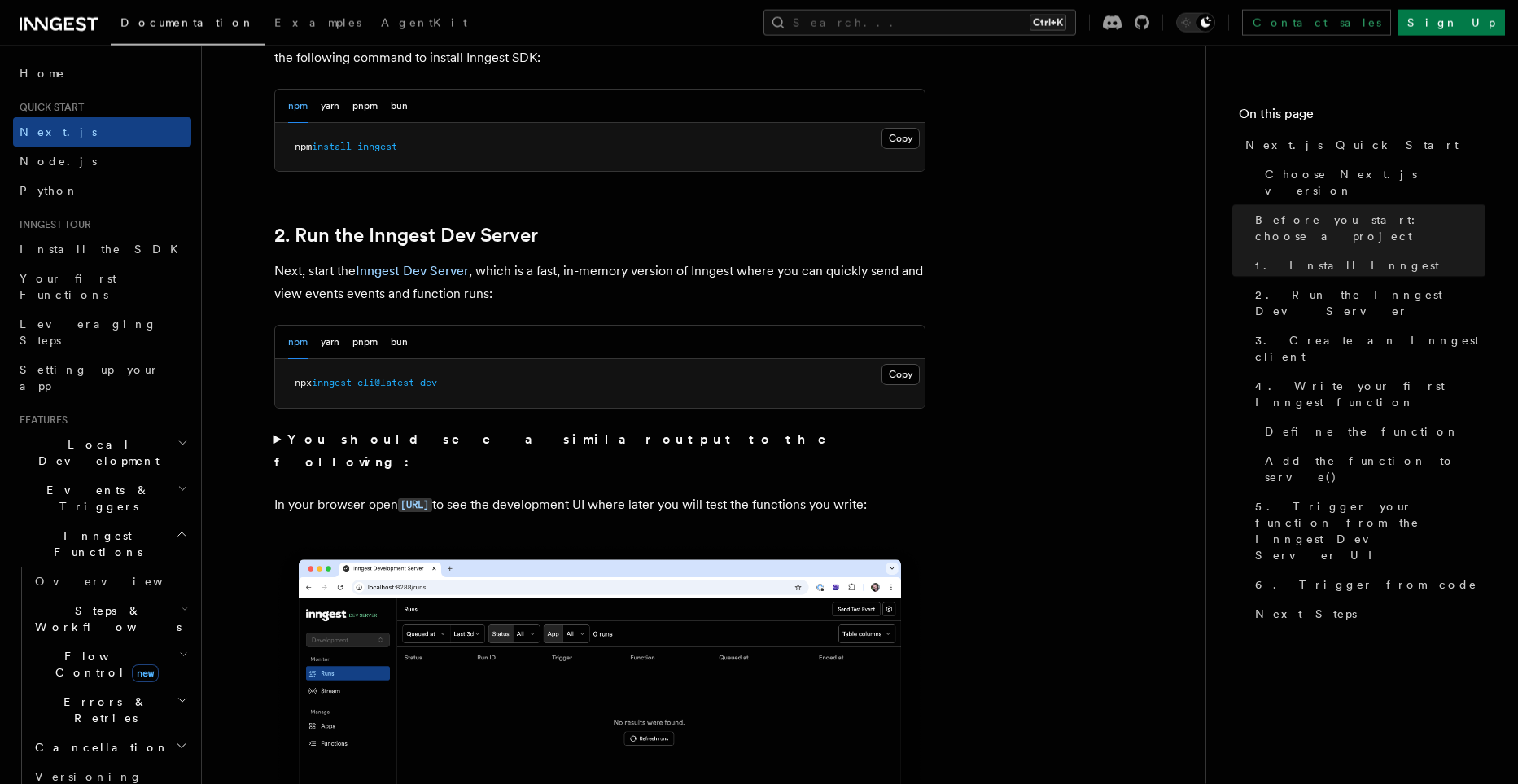
scroll to position [1011, 0]
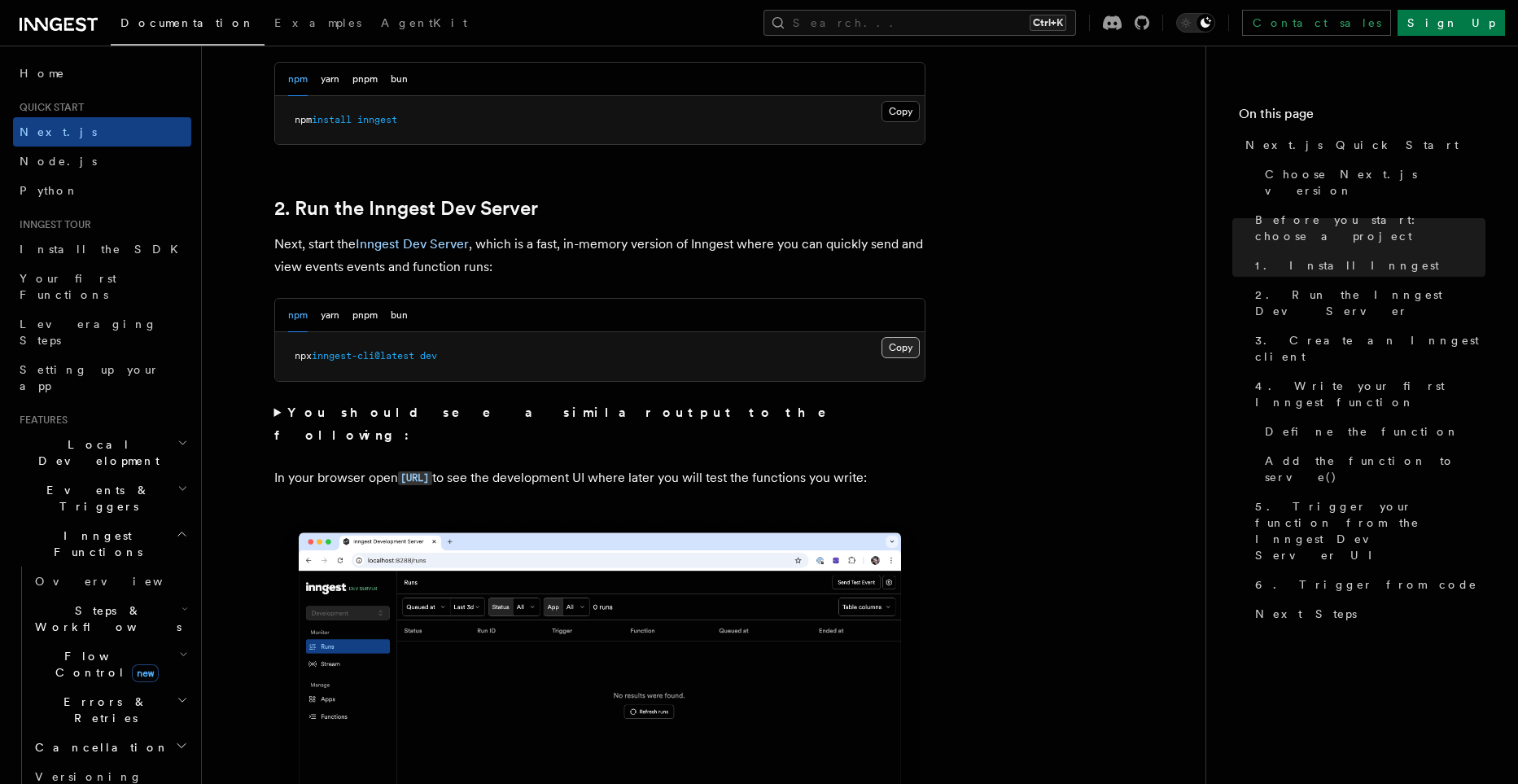
click at [903, 340] on button "Copy Copied" at bounding box center [900, 347] width 38 height 21
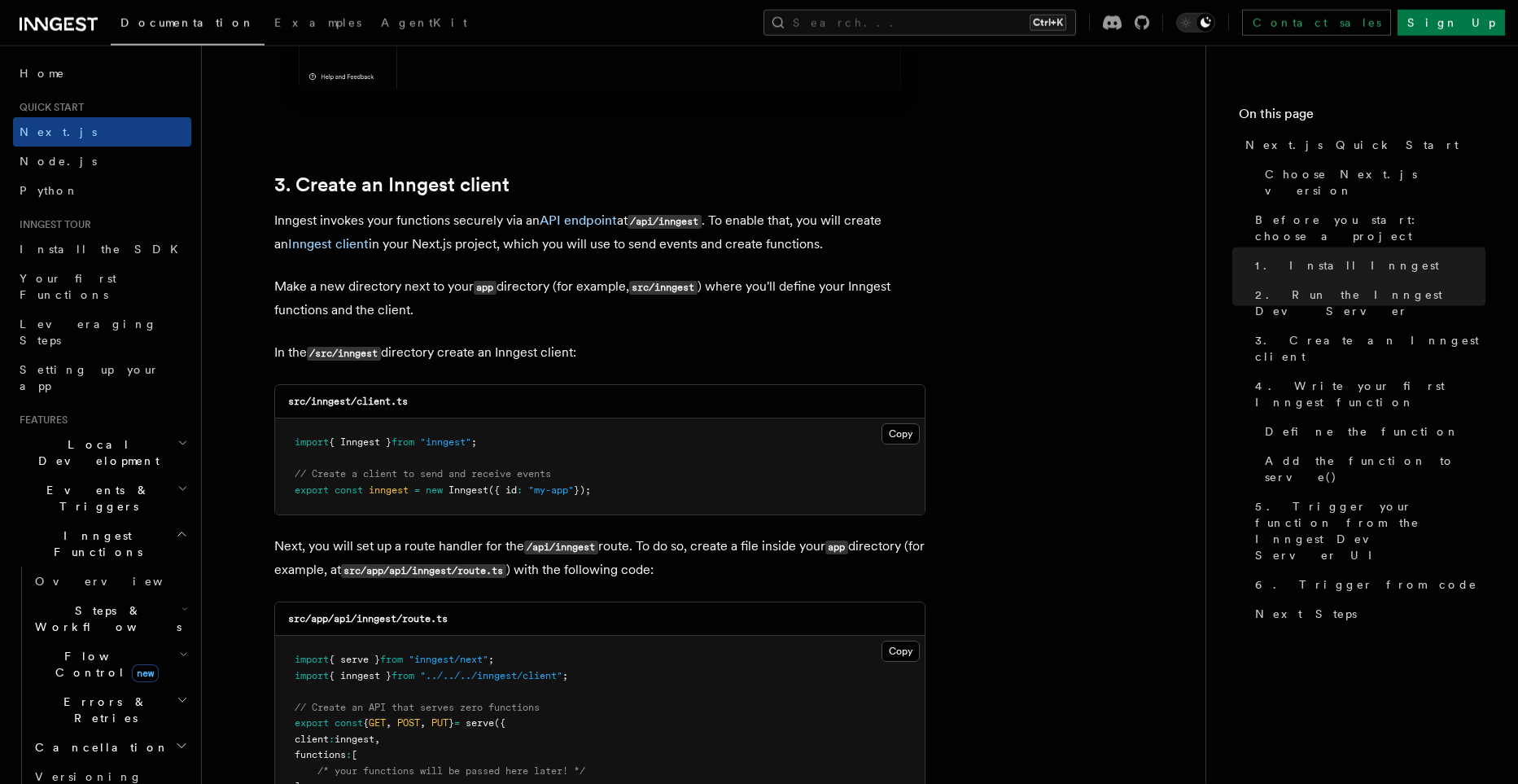
scroll to position [1821, 0]
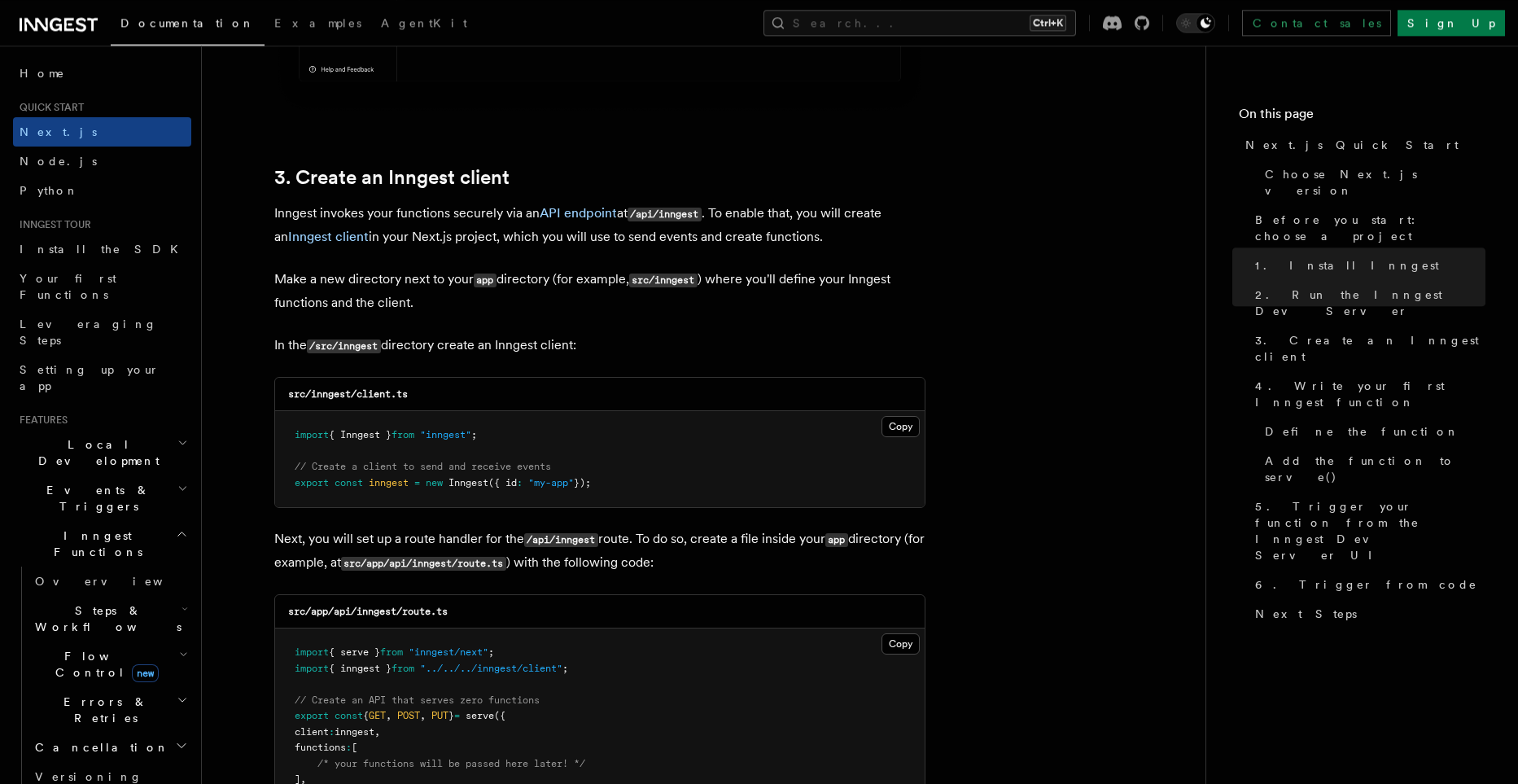
click at [880, 430] on div "Copy Copied import { Inngest } from "inngest" ; // Create a client to send and …" at bounding box center [599, 459] width 649 height 96
click at [901, 425] on button "Copy Copied" at bounding box center [900, 427] width 38 height 21
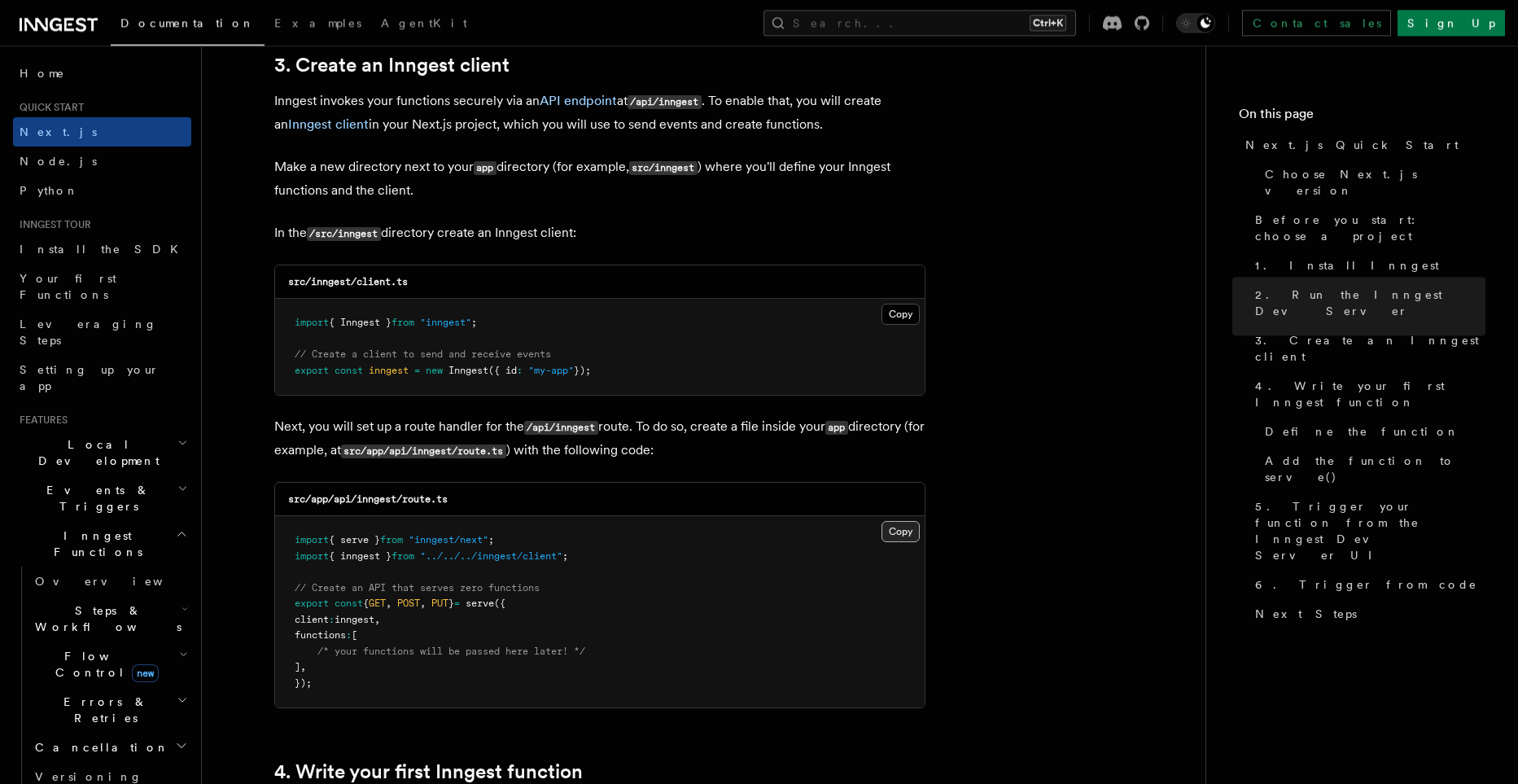
click at [901, 538] on button "Copy Copied" at bounding box center [900, 531] width 38 height 21
click at [881, 521] on button "Copy Copied" at bounding box center [900, 531] width 38 height 21
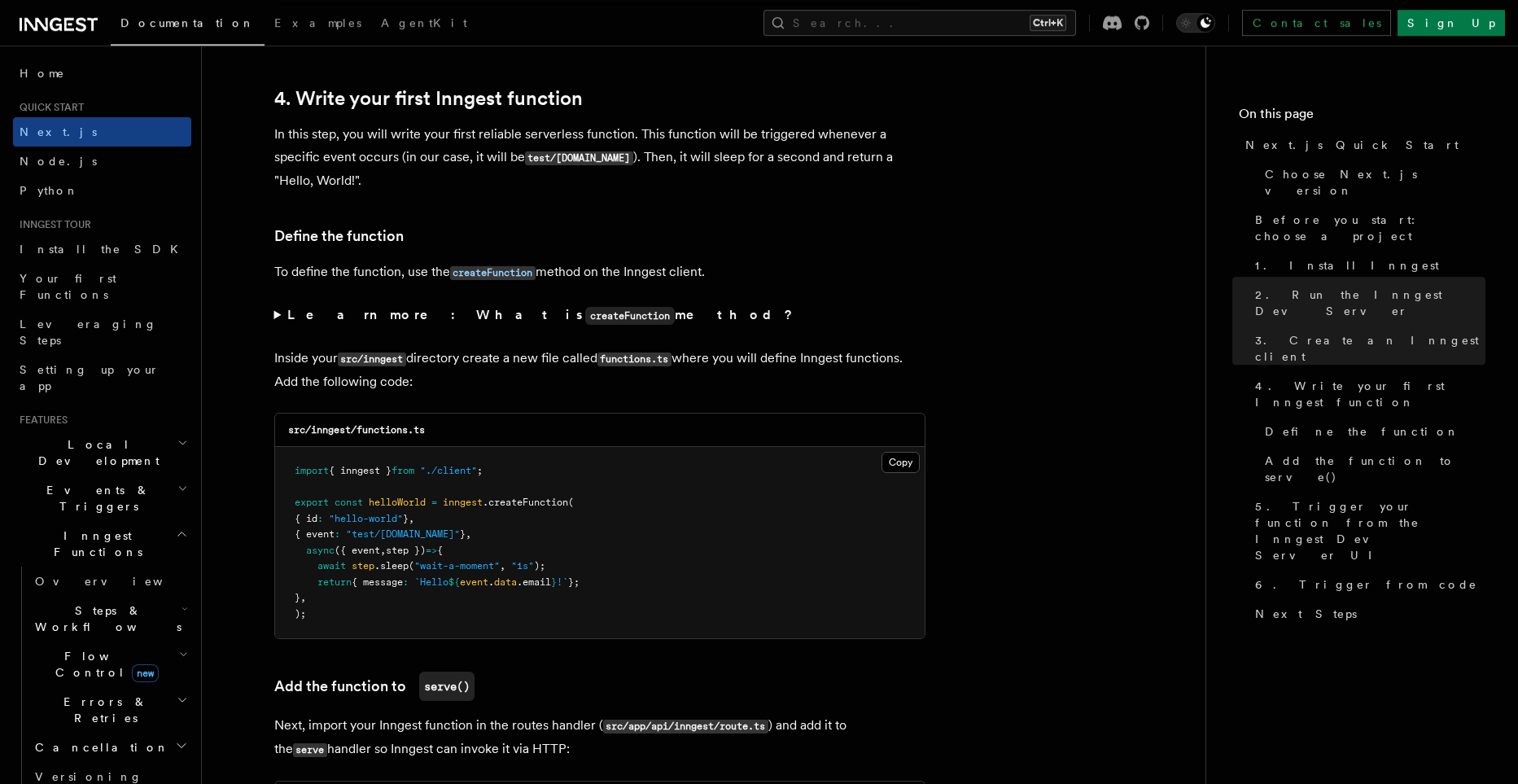
scroll to position [2607, 0]
click at [886, 463] on button "Copy Copied" at bounding box center [900, 462] width 38 height 21
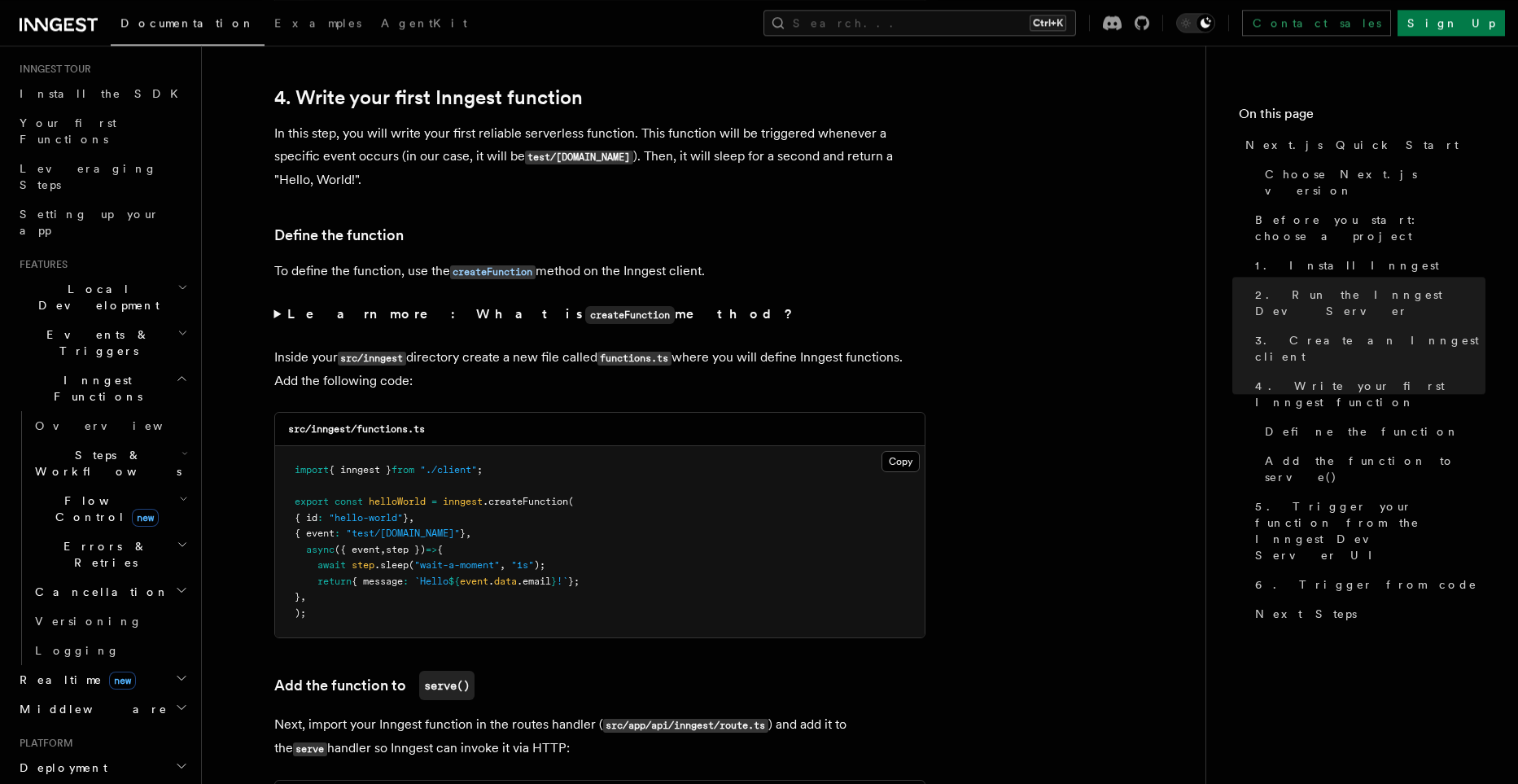
scroll to position [279, 0]
